Goal: Navigation & Orientation: Understand site structure

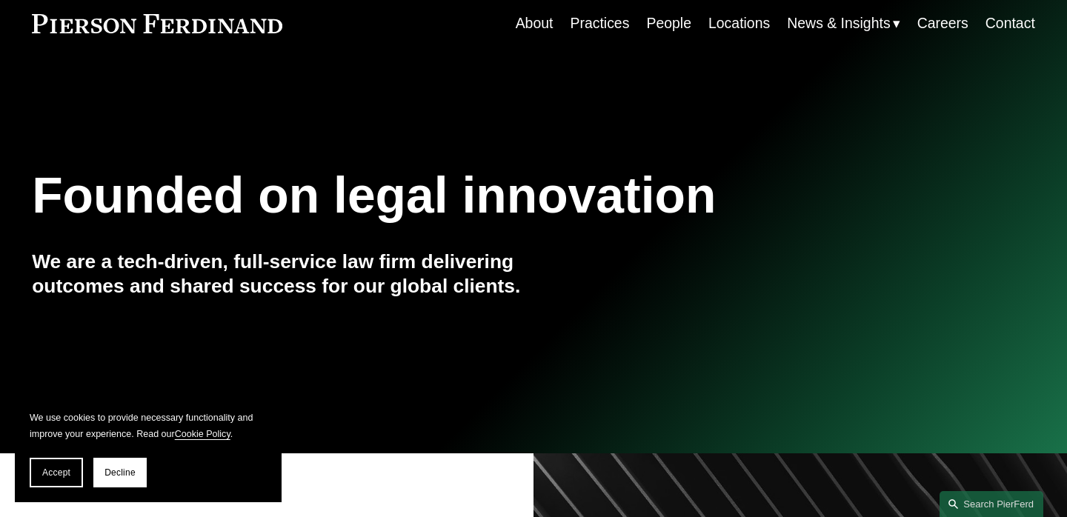
scroll to position [63, 0]
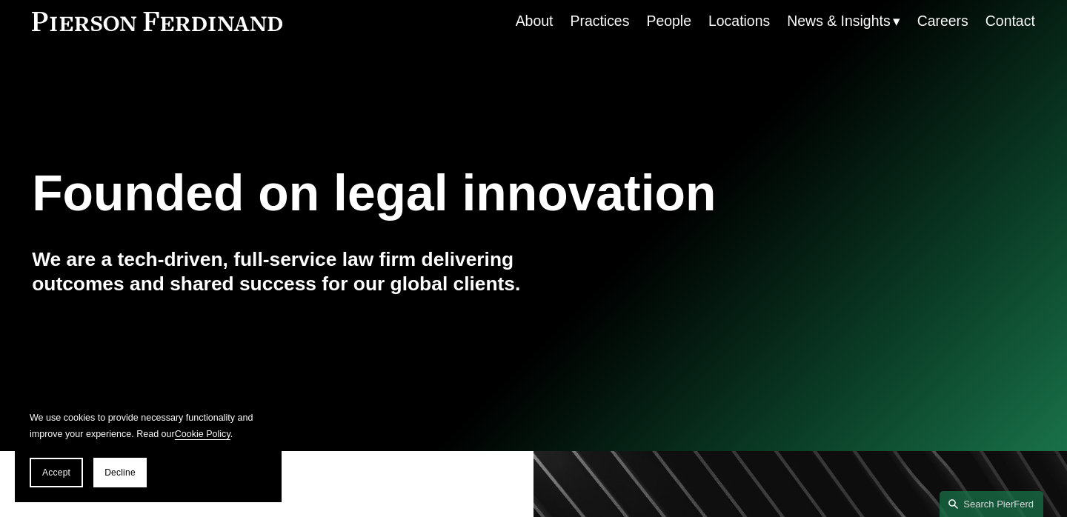
click at [599, 30] on link "Practices" at bounding box center [599, 21] width 59 height 29
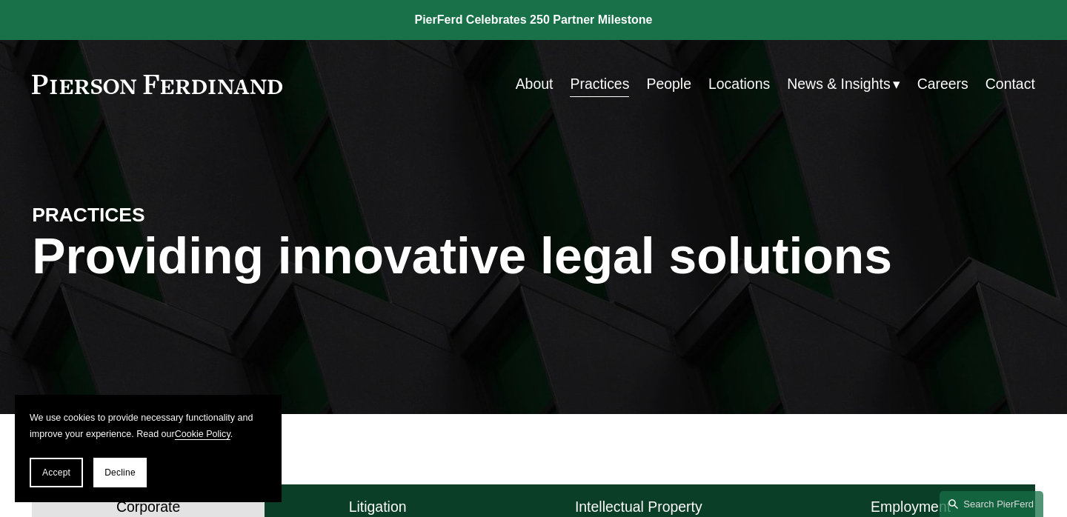
click at [666, 86] on link "People" at bounding box center [668, 84] width 45 height 29
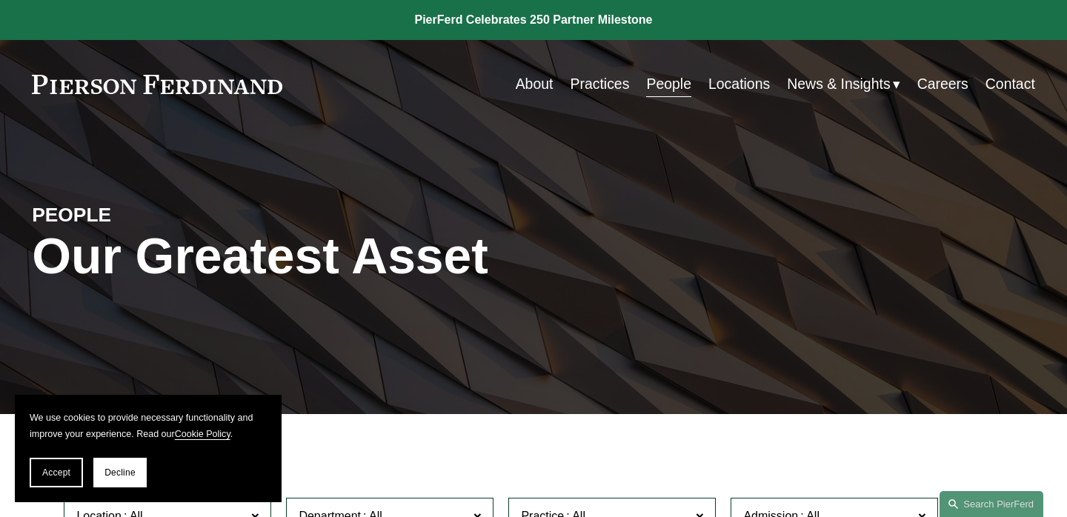
click at [522, 86] on link "About" at bounding box center [535, 84] width 38 height 29
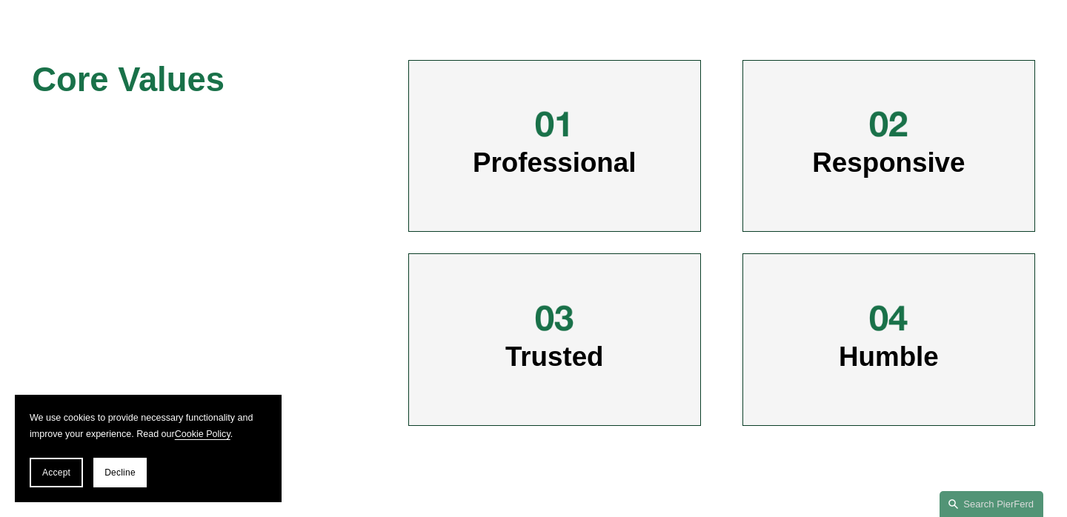
scroll to position [23, 0]
